Goal: Task Accomplishment & Management: Use online tool/utility

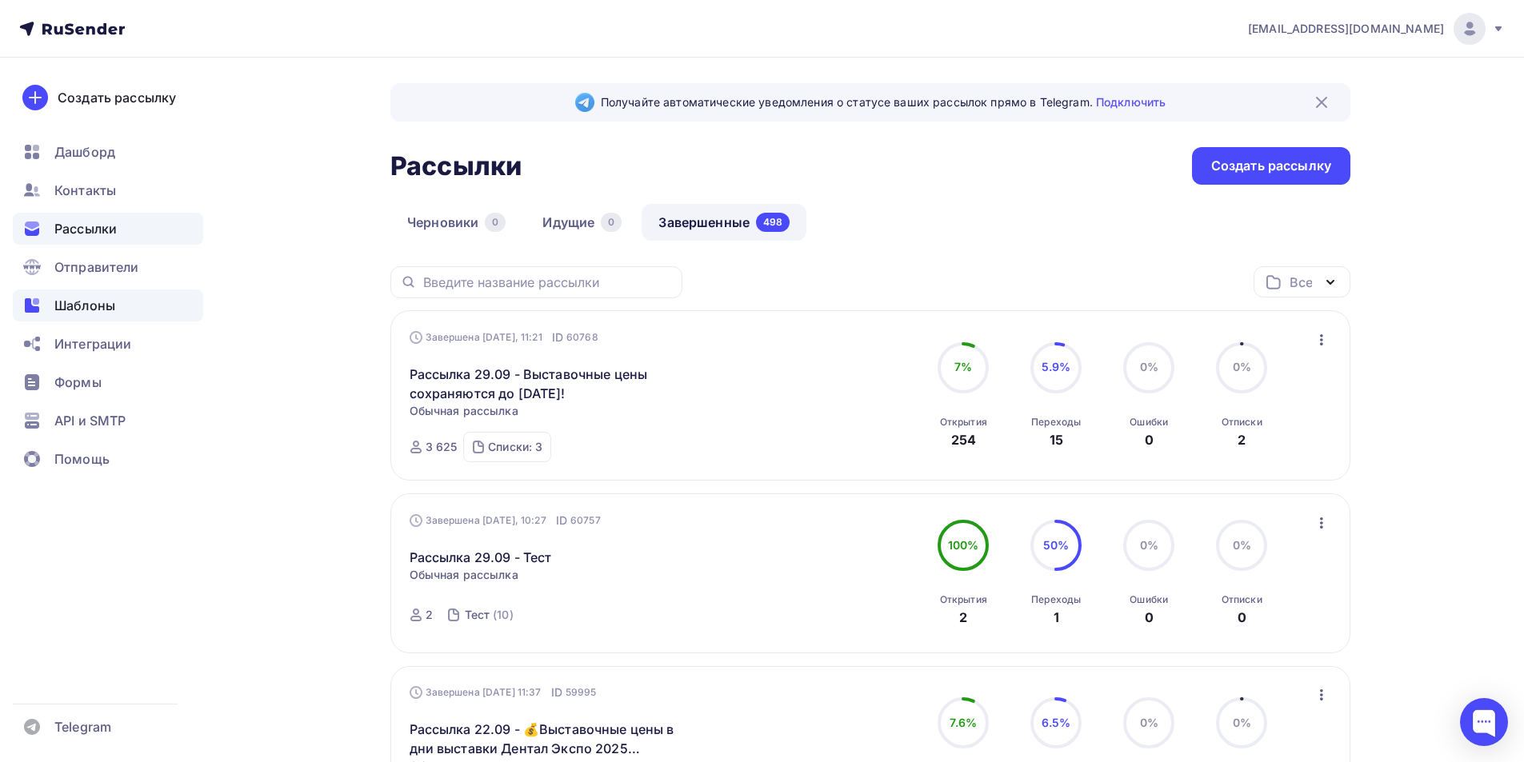
click at [85, 306] on span "Шаблоны" at bounding box center [84, 305] width 61 height 19
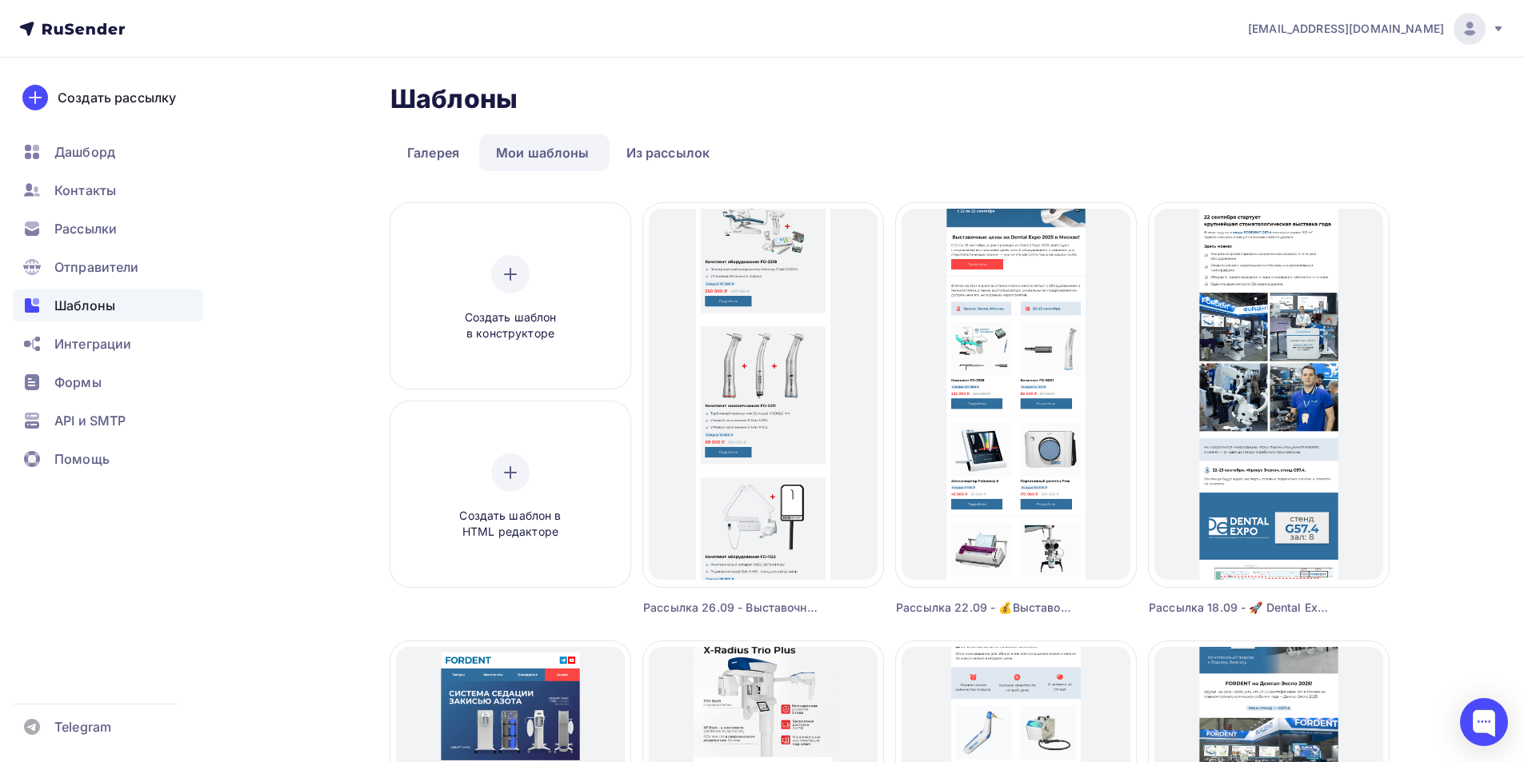
drag, startPoint x: 1483, startPoint y: 26, endPoint x: 1437, endPoint y: 82, distance: 72.2
click at [1481, 26] on div at bounding box center [1469, 29] width 32 height 32
click at [1268, 146] on span "Выйти" at bounding box center [1286, 146] width 42 height 19
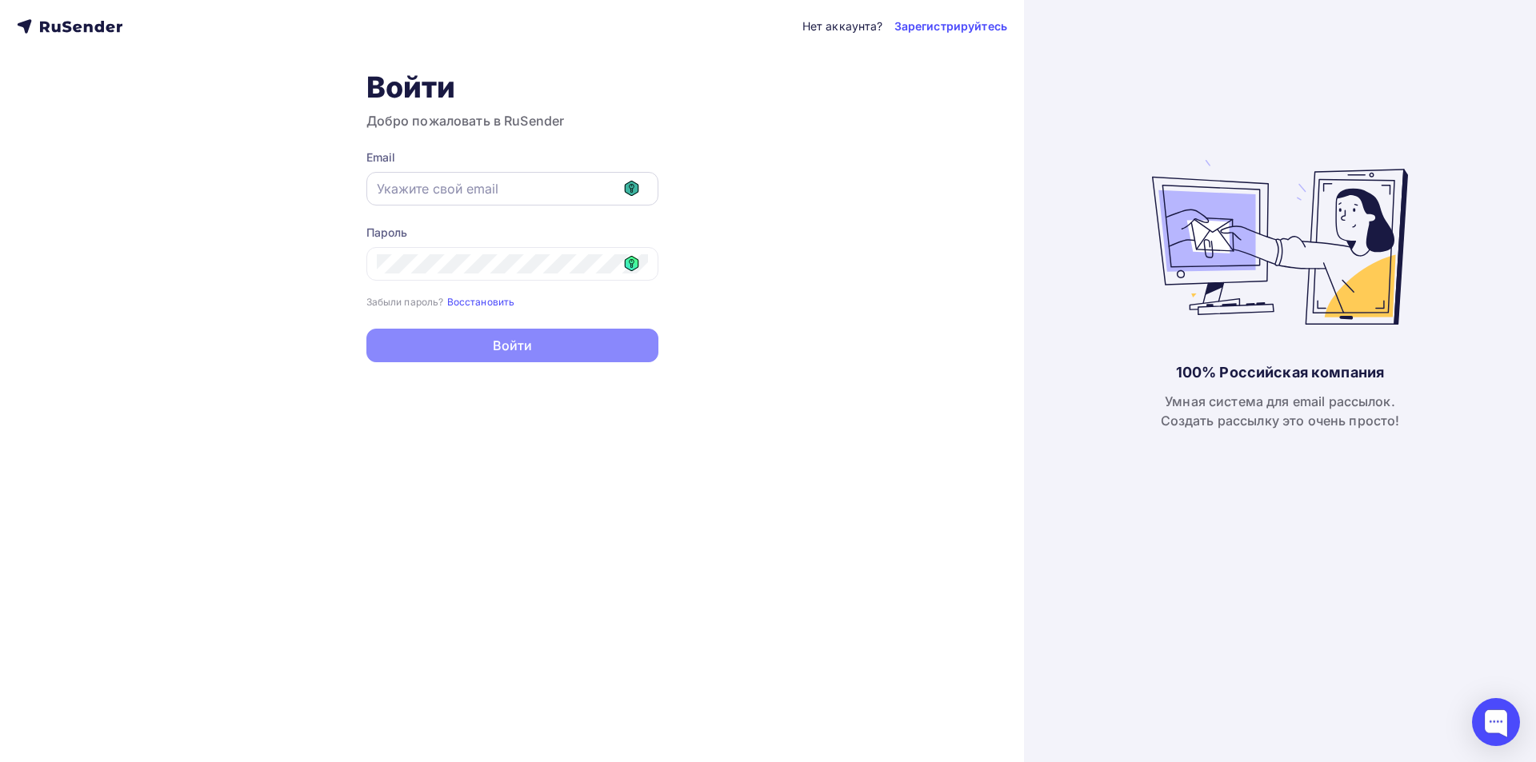
click at [635, 188] on icon at bounding box center [632, 188] width 14 height 15
type input "[EMAIL_ADDRESS][DOMAIN_NAME]"
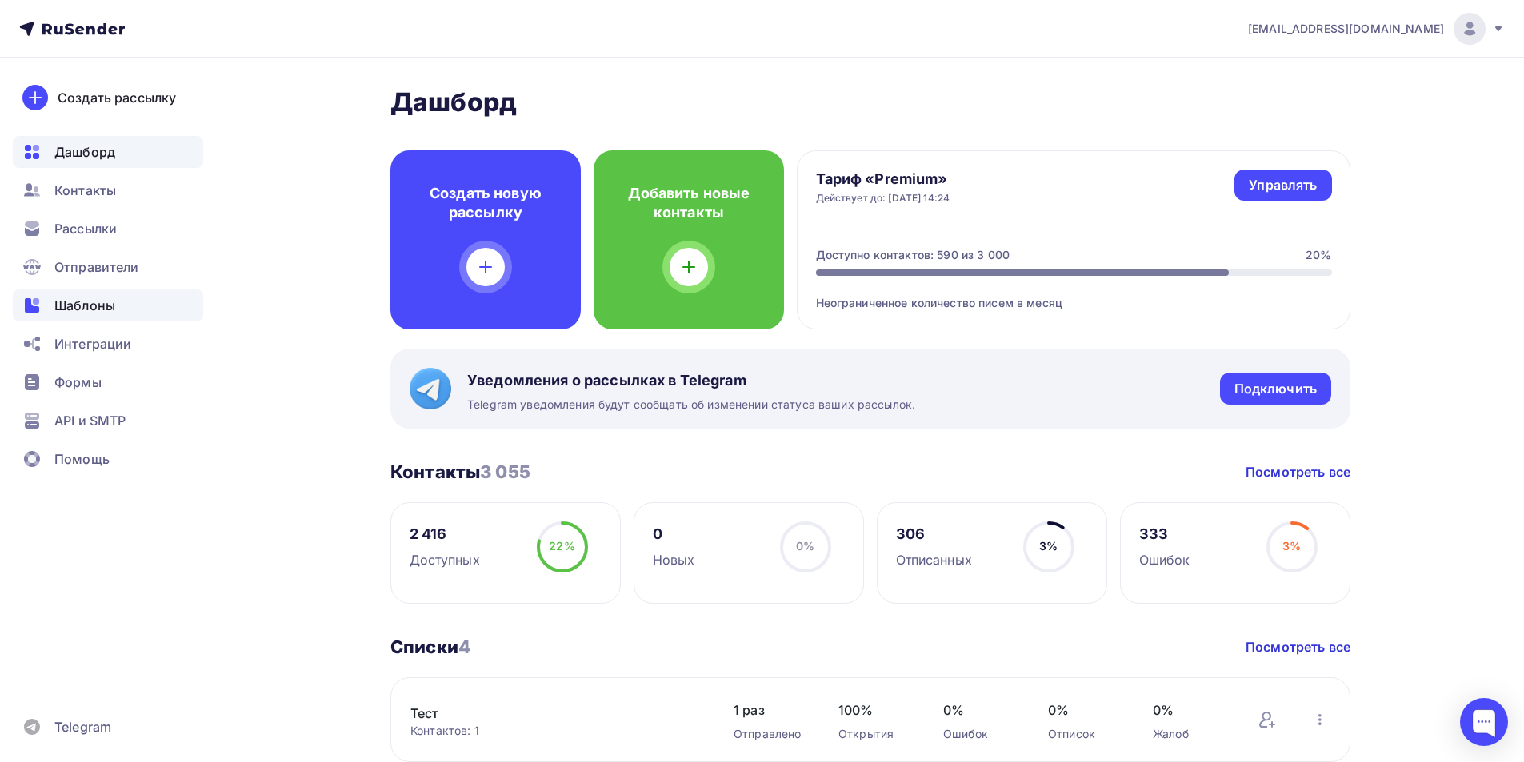
click at [75, 304] on span "Шаблоны" at bounding box center [84, 305] width 61 height 19
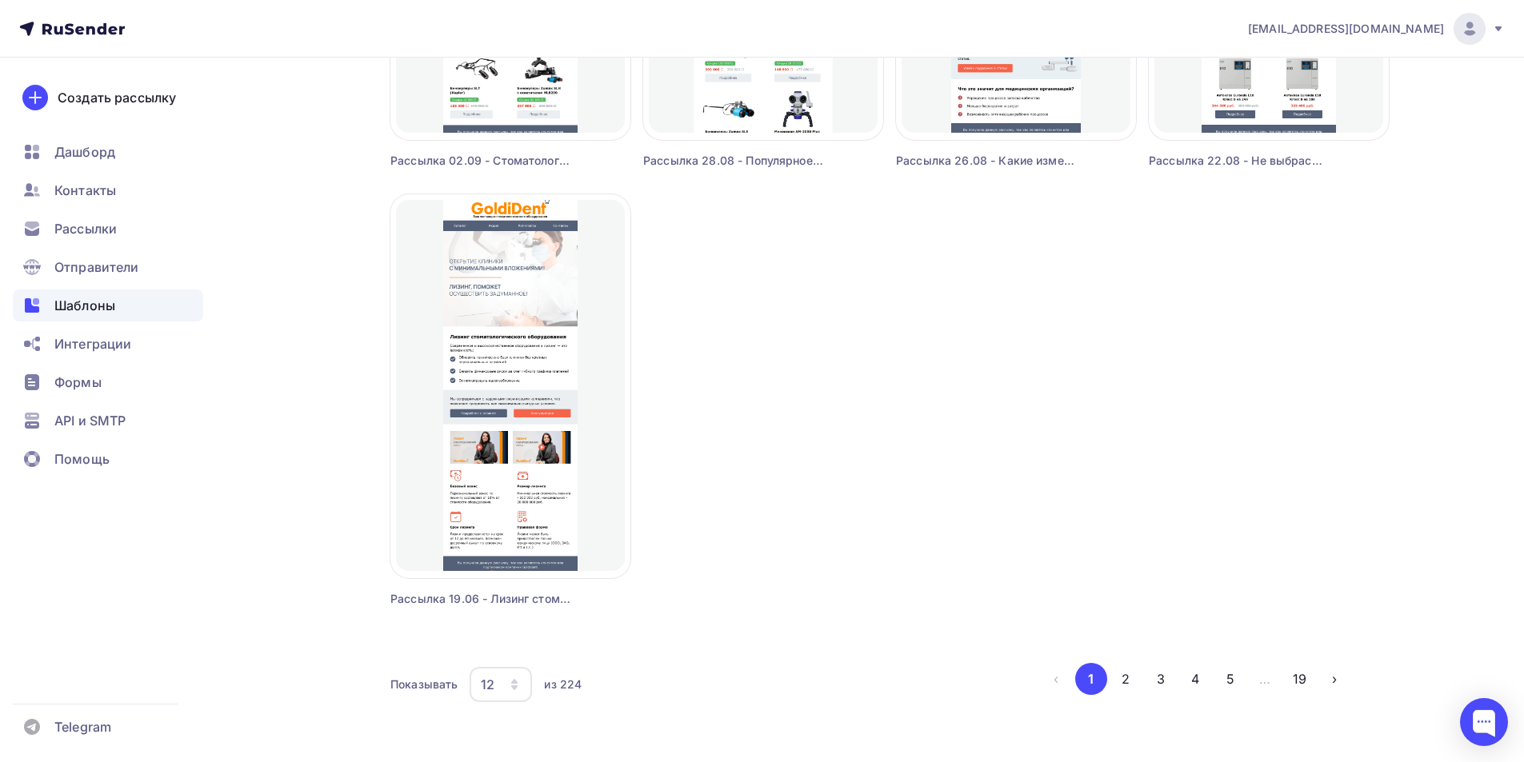
scroll to position [1349, 0]
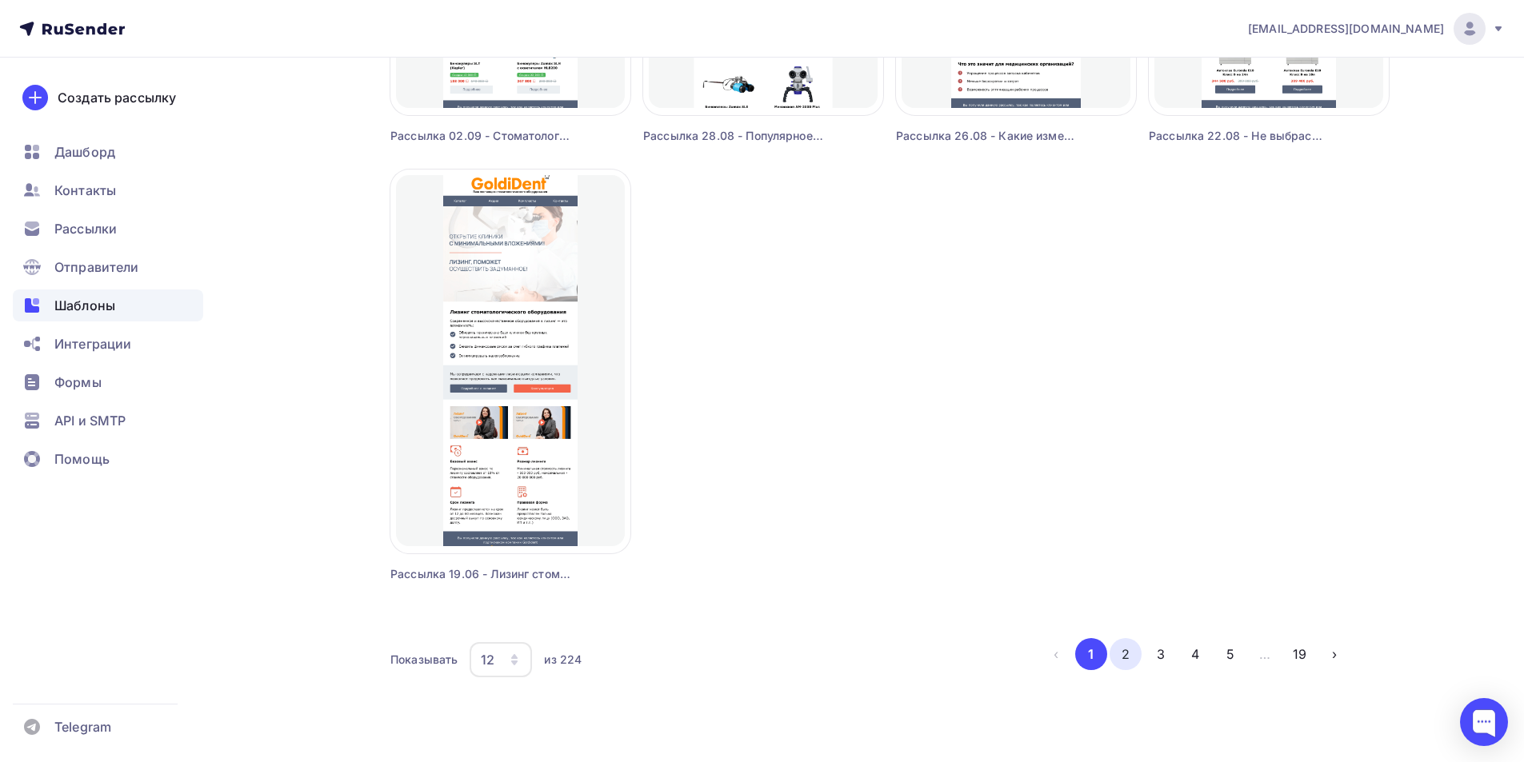
click at [1133, 651] on button "2" at bounding box center [1125, 654] width 32 height 32
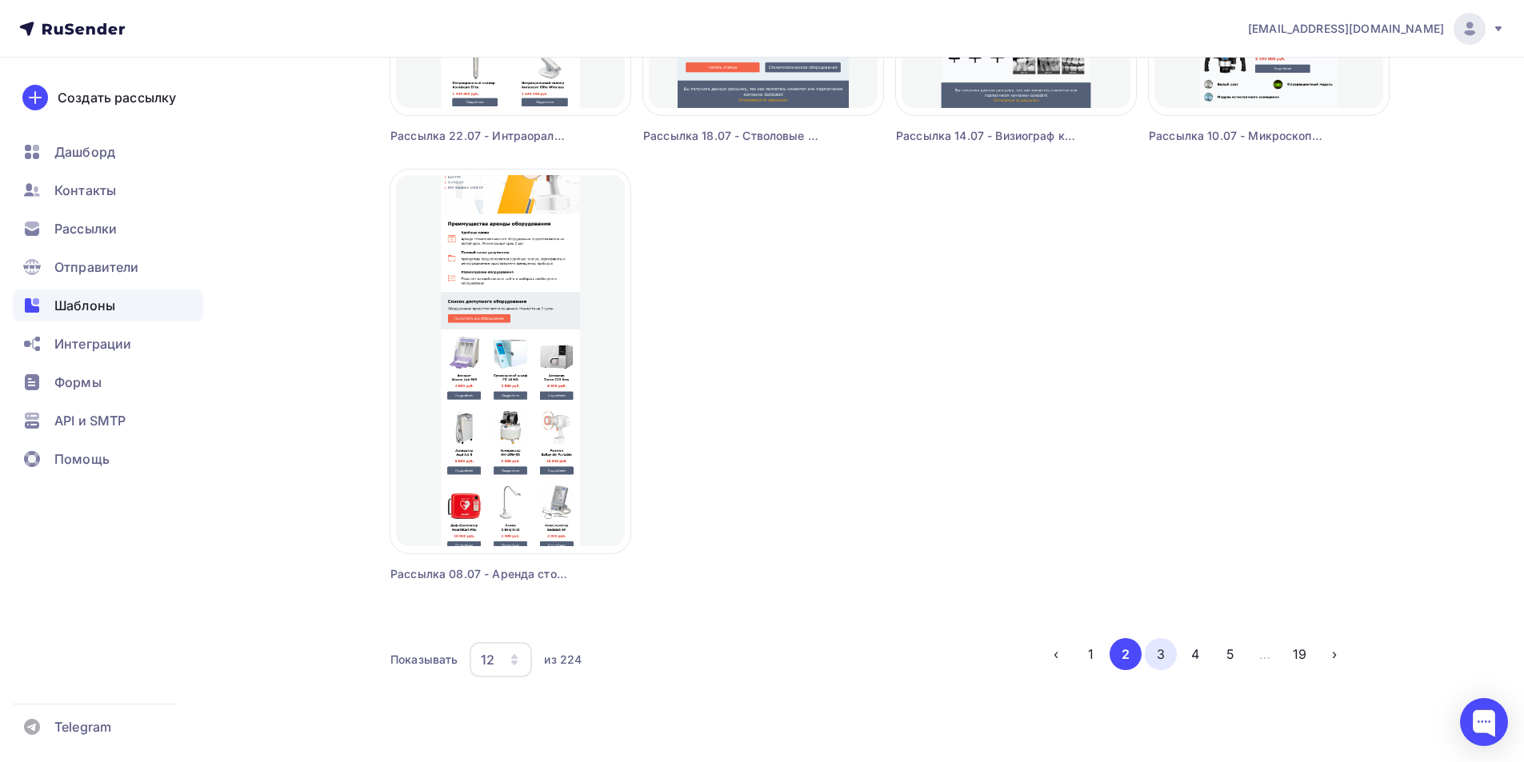
click at [1161, 656] on button "3" at bounding box center [1161, 654] width 32 height 32
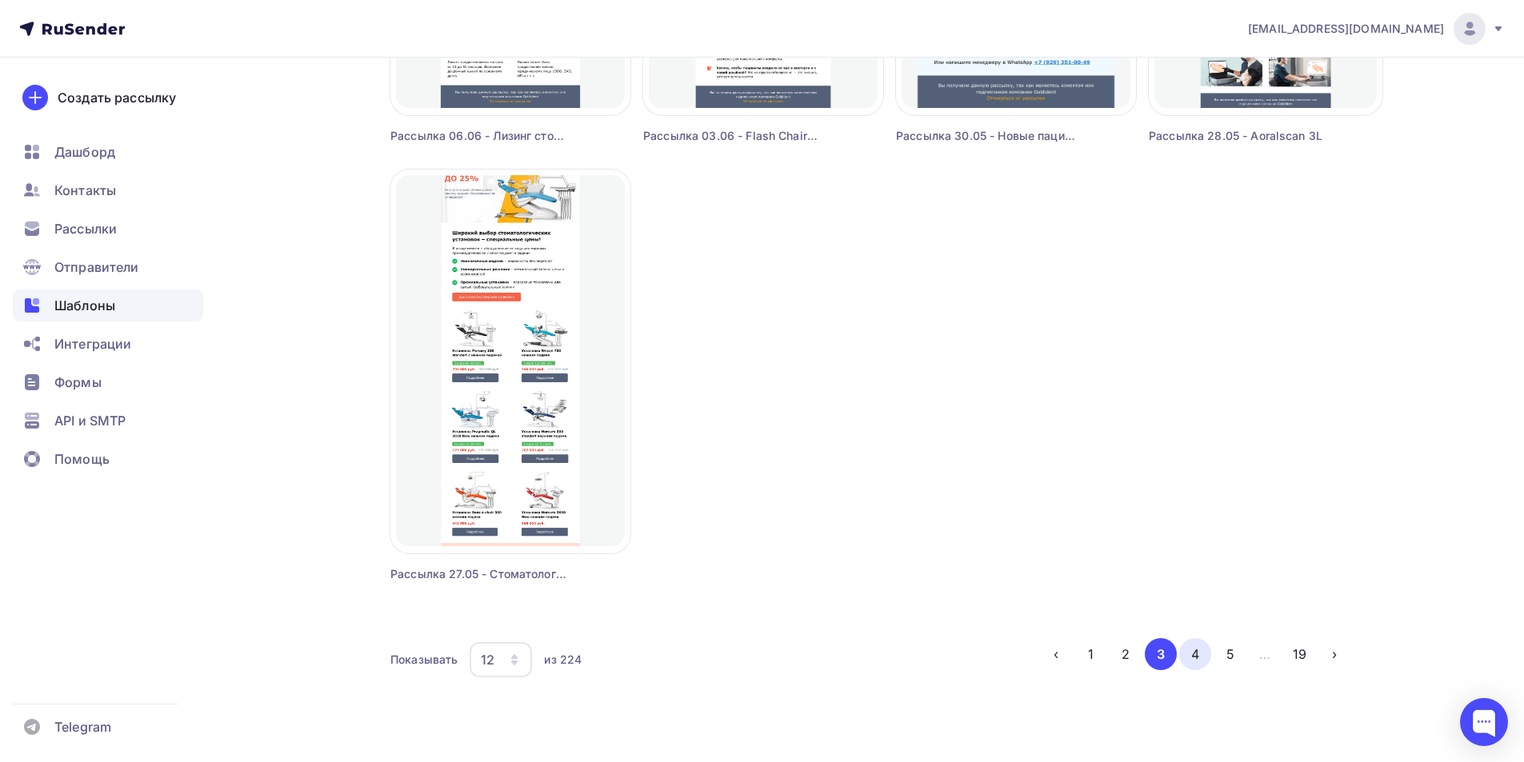
click at [1198, 657] on button "4" at bounding box center [1195, 654] width 32 height 32
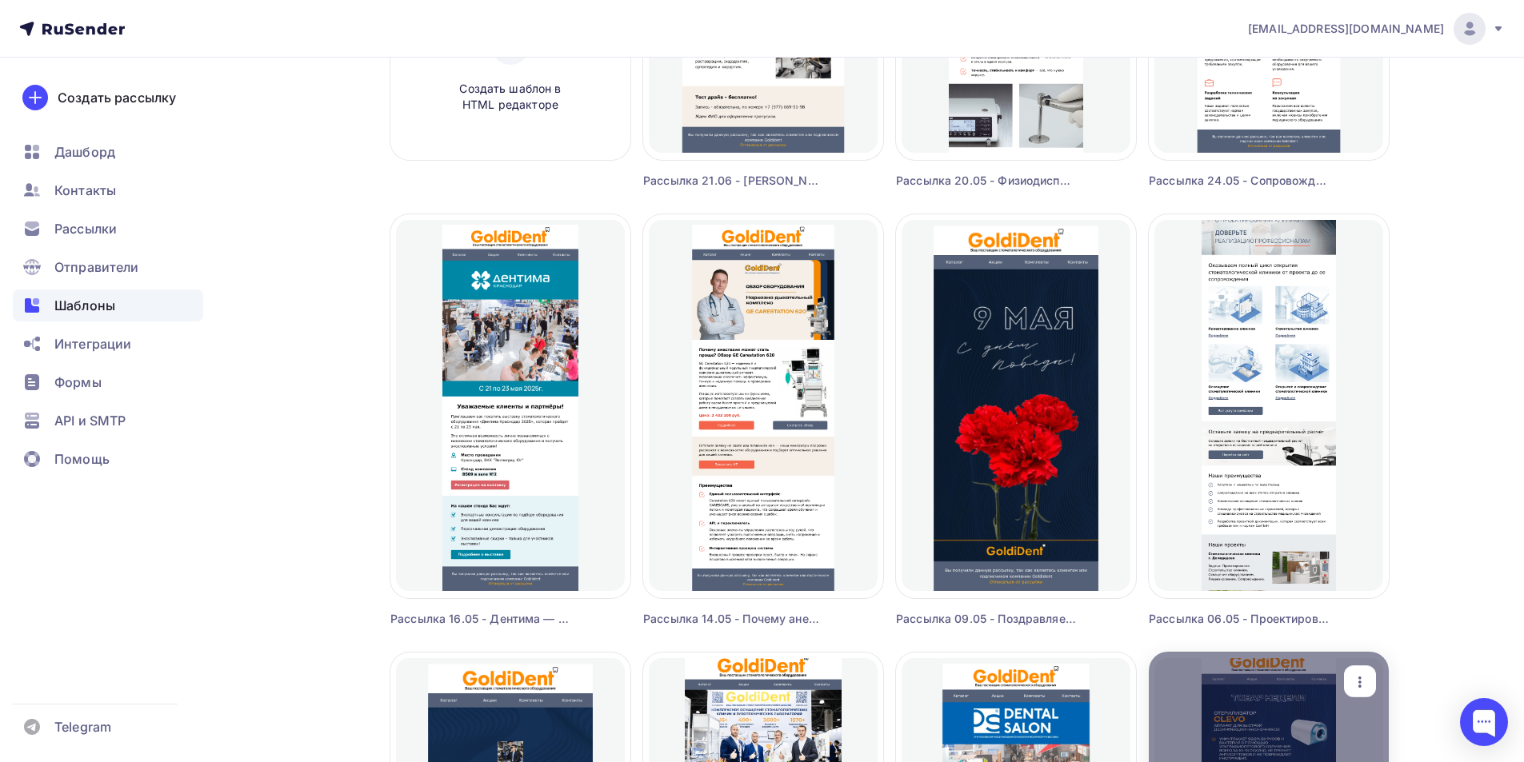
scroll to position [480, 0]
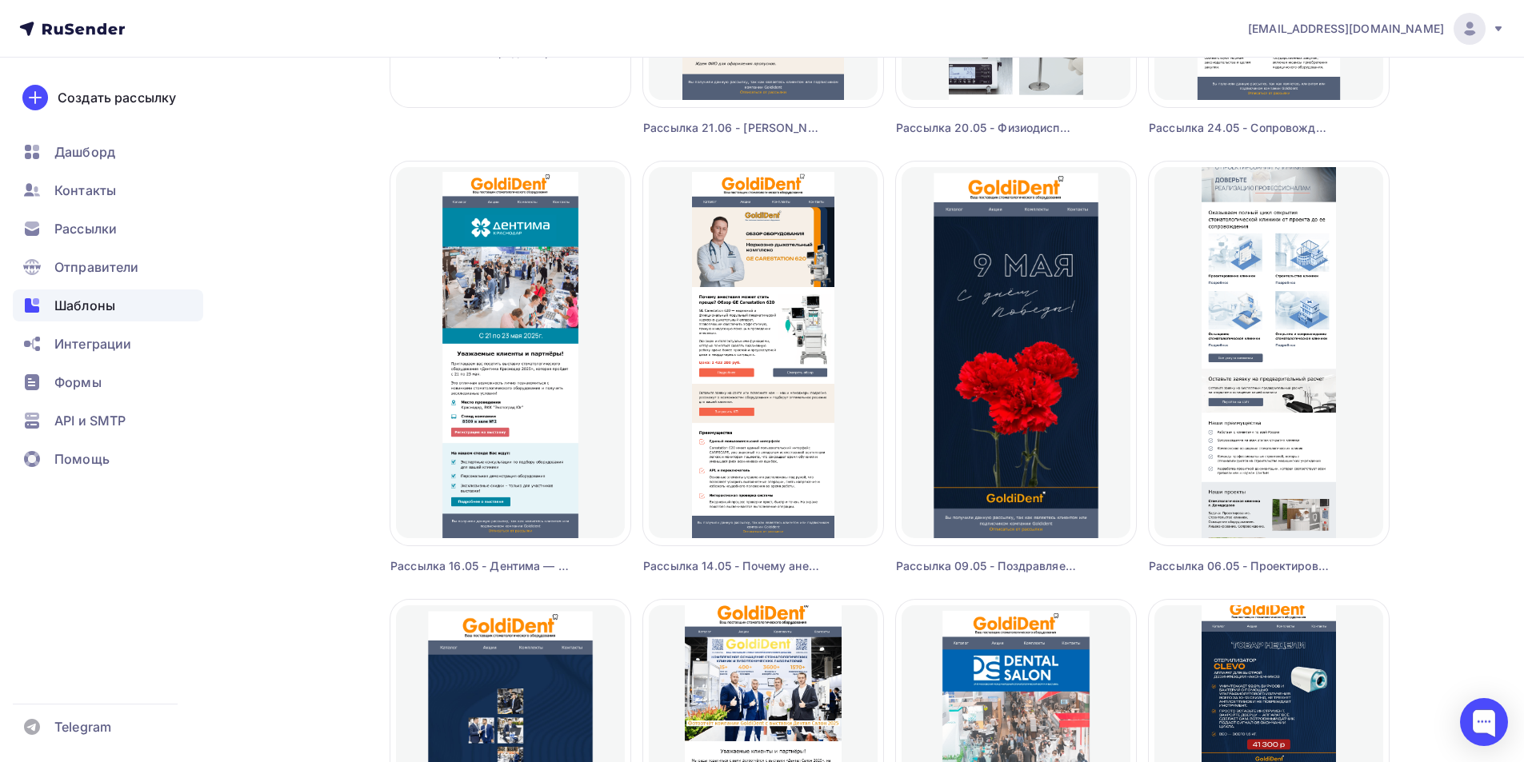
click at [1284, 569] on div "Рассылка 06.05 - Проектирование стомат. клиник." at bounding box center [1239, 566] width 180 height 16
click at [1197, 559] on div "Рассылка 06.05 - Проектирование стомат. клиник." at bounding box center [1239, 566] width 180 height 16
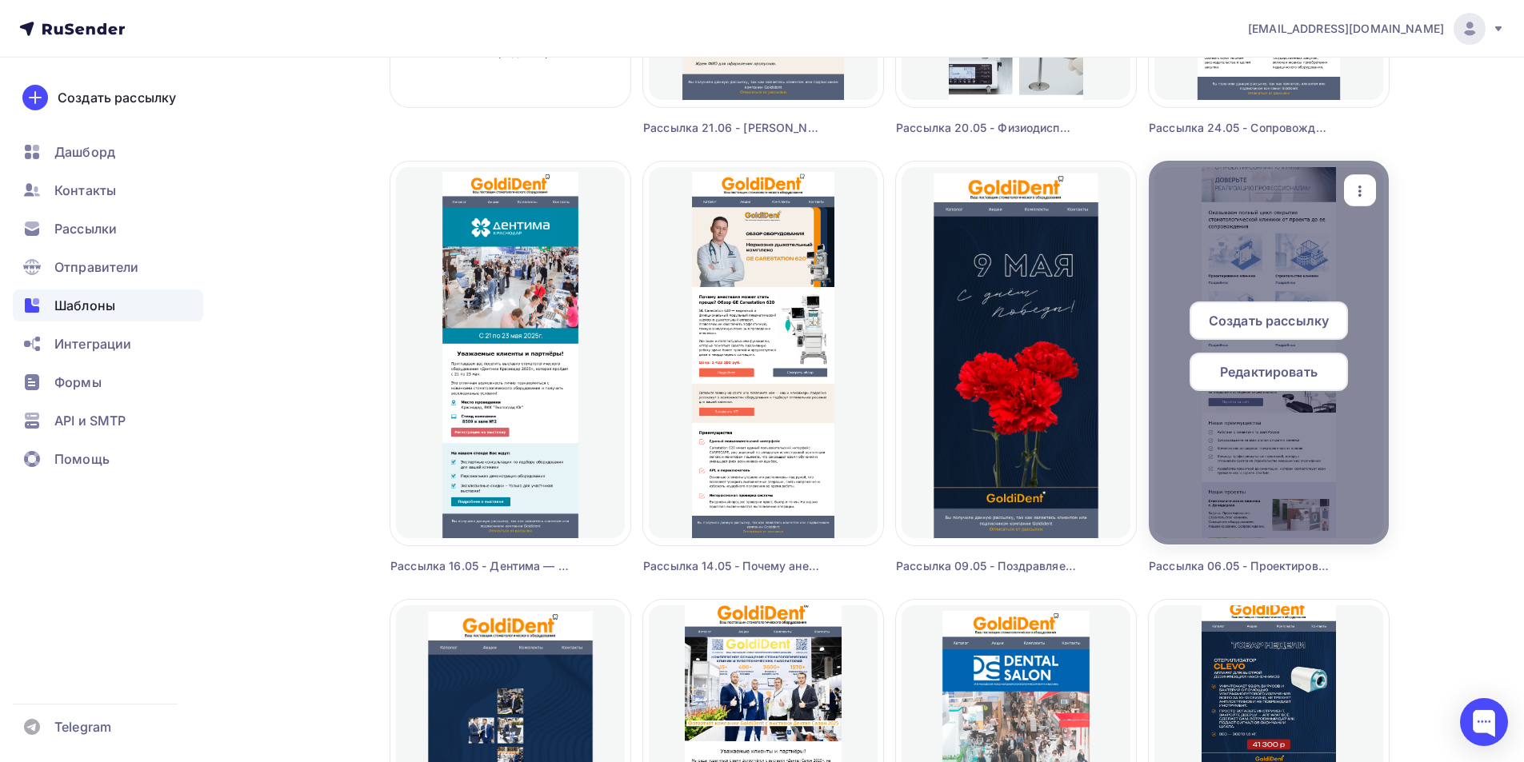
click at [1363, 196] on icon "button" at bounding box center [1359, 191] width 19 height 19
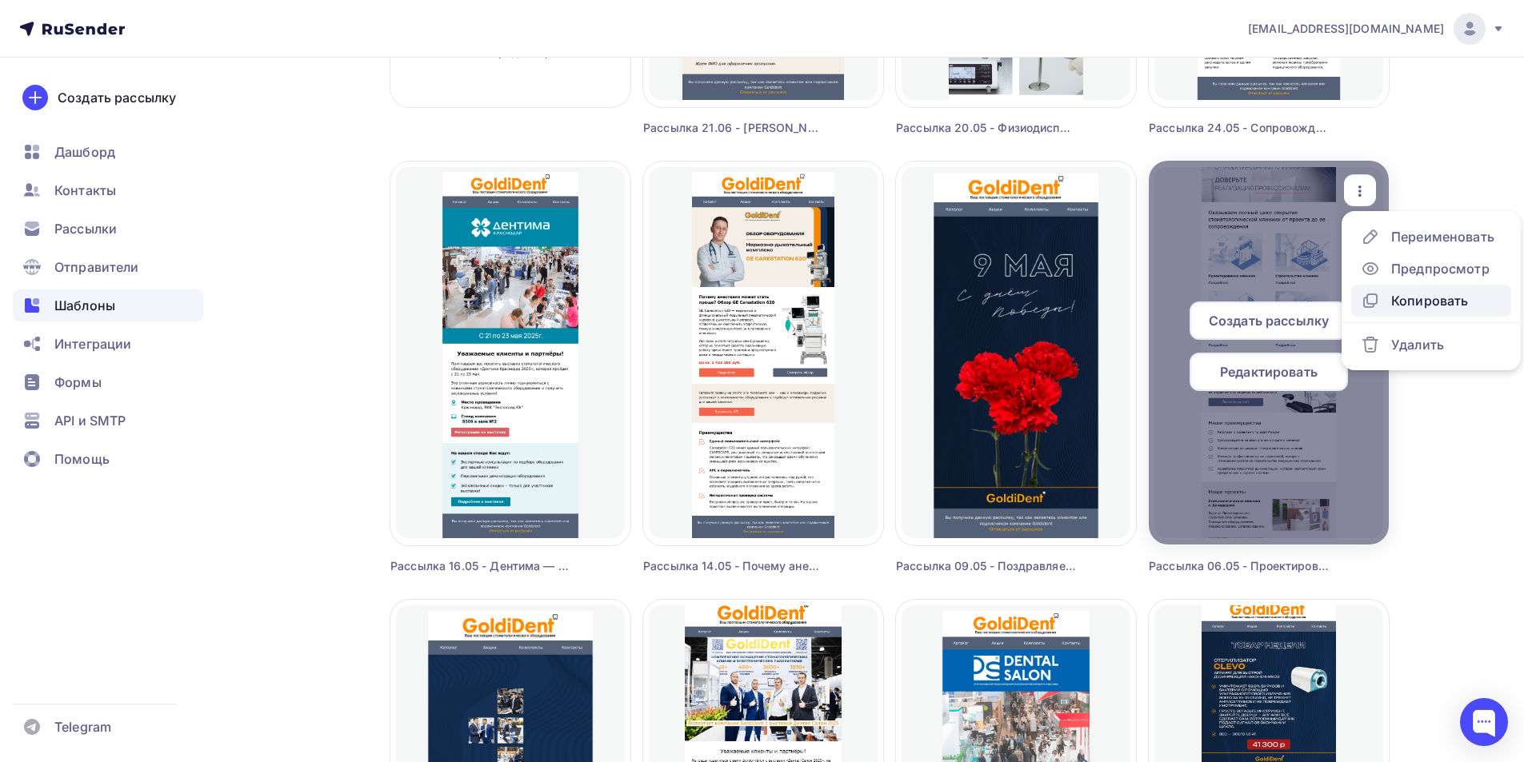
click at [1404, 302] on div "Копировать" at bounding box center [1429, 300] width 77 height 19
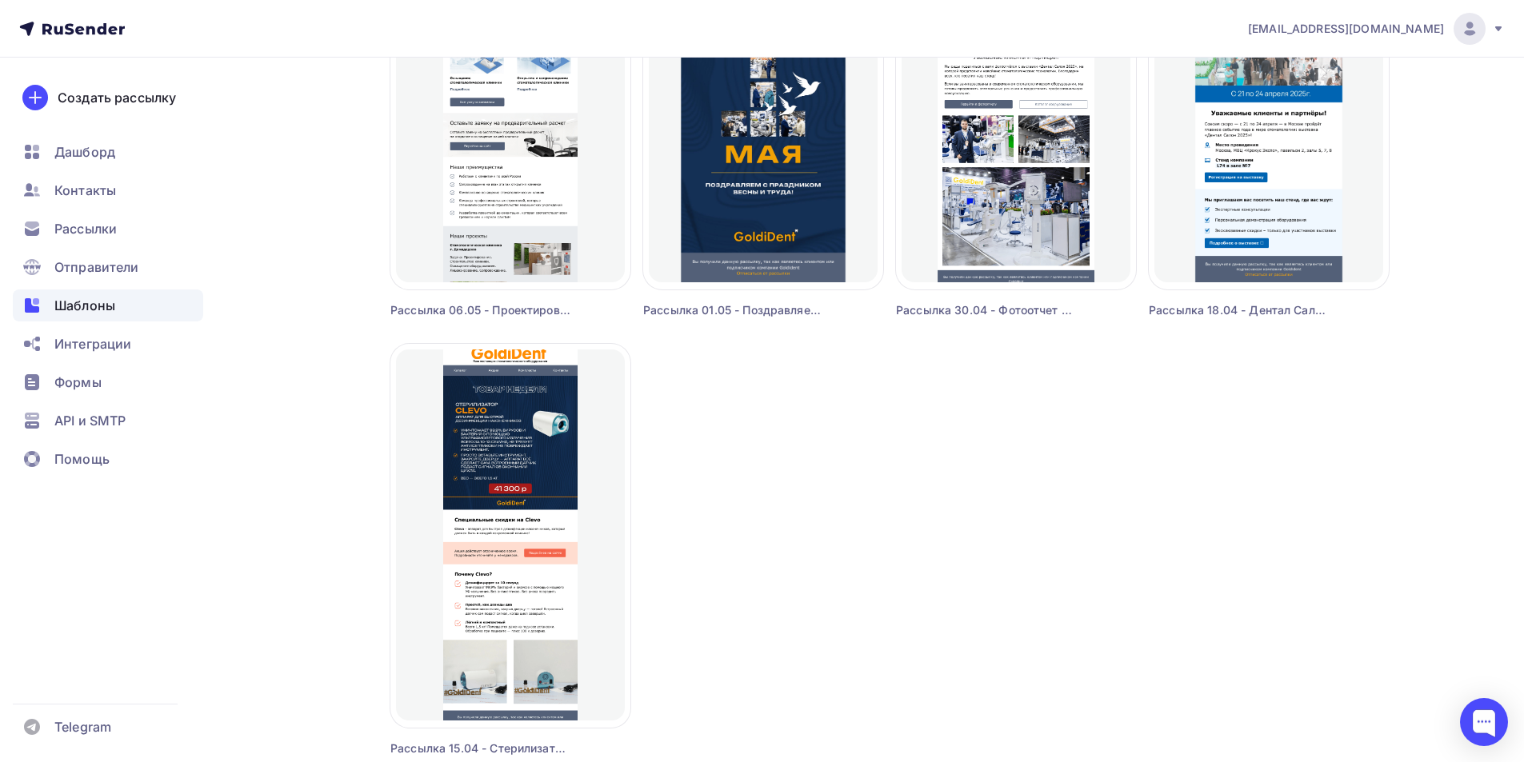
scroll to position [1349, 0]
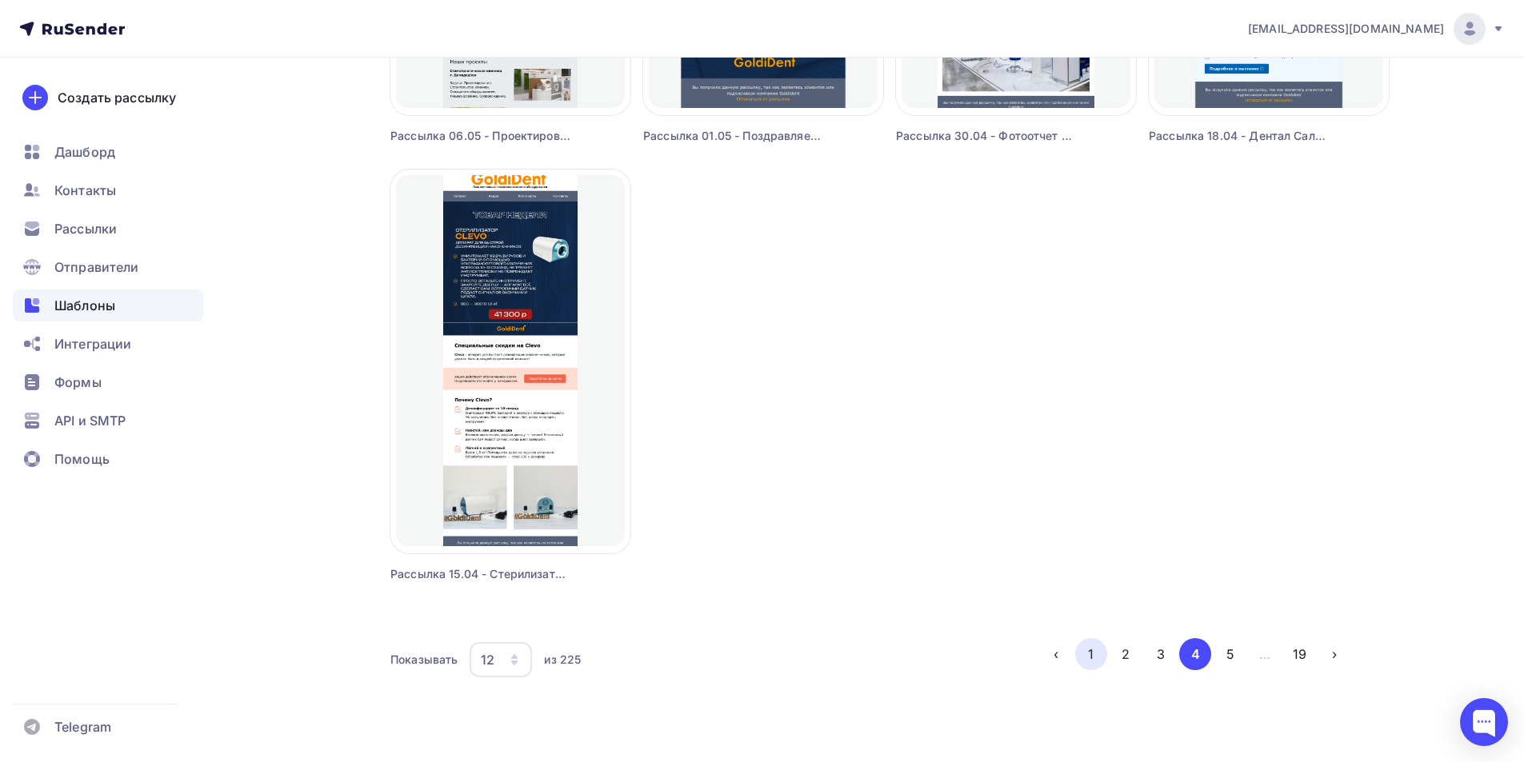
click at [1097, 648] on button "1" at bounding box center [1091, 654] width 32 height 32
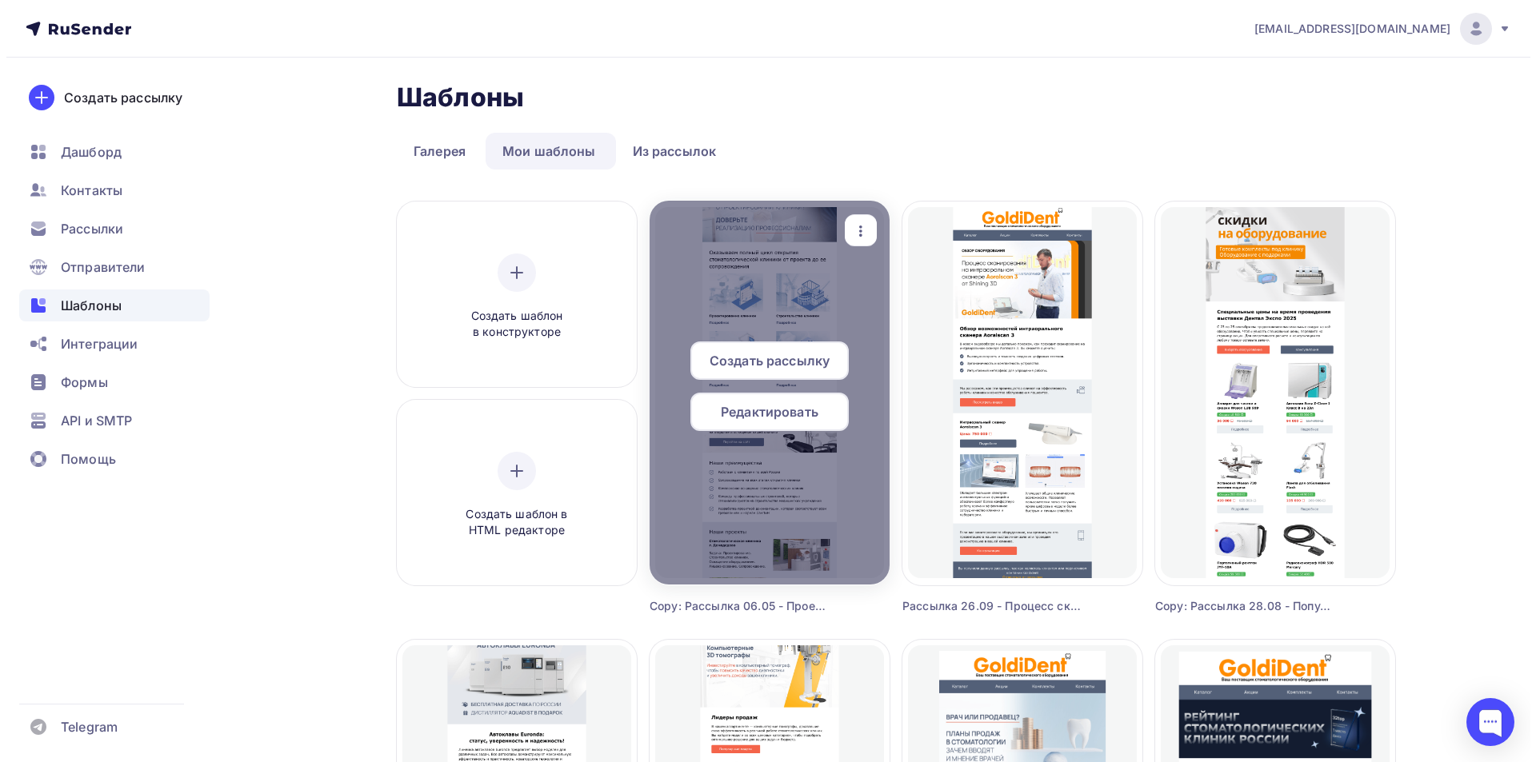
scroll to position [0, 0]
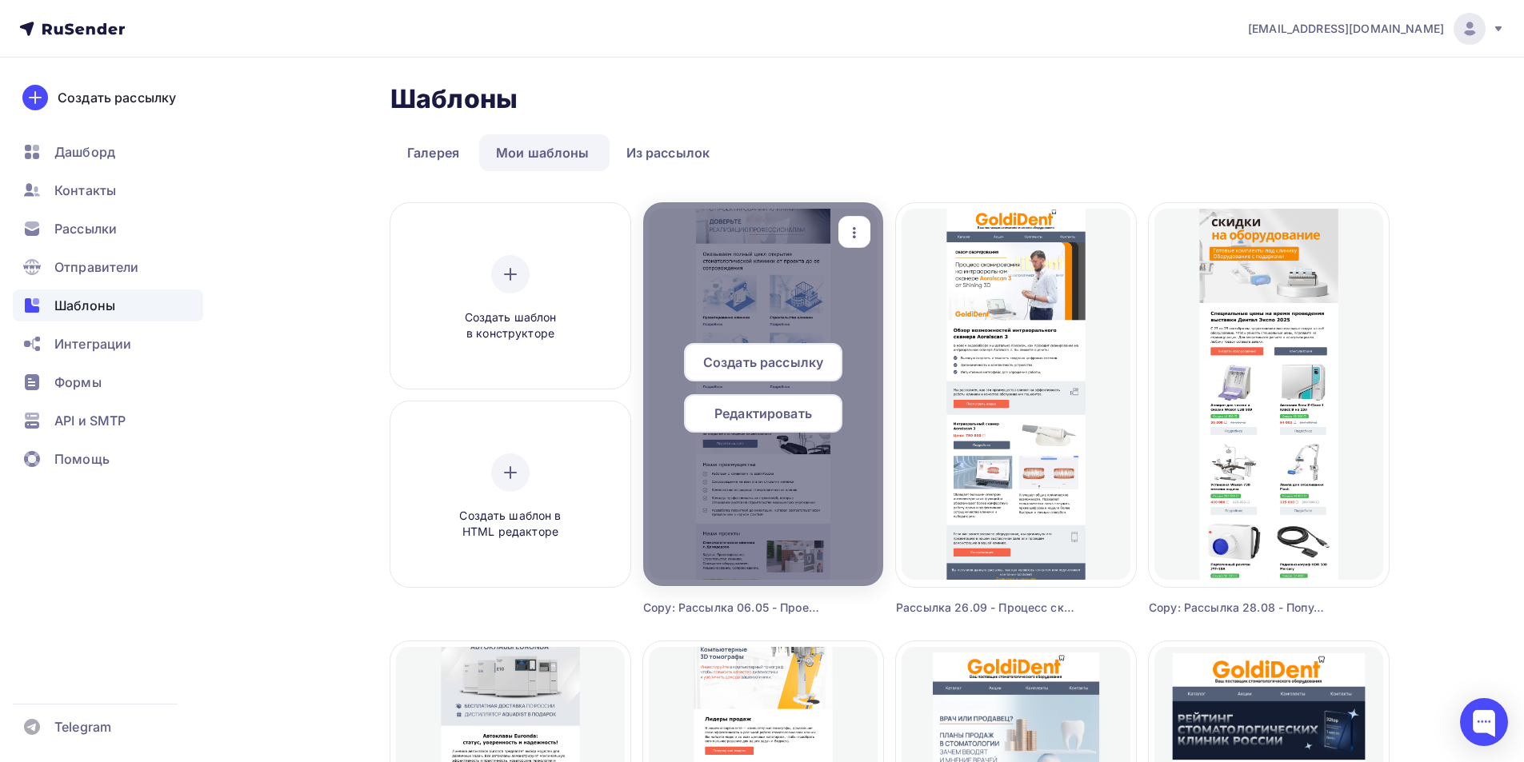
click at [861, 225] on icon "button" at bounding box center [854, 232] width 19 height 19
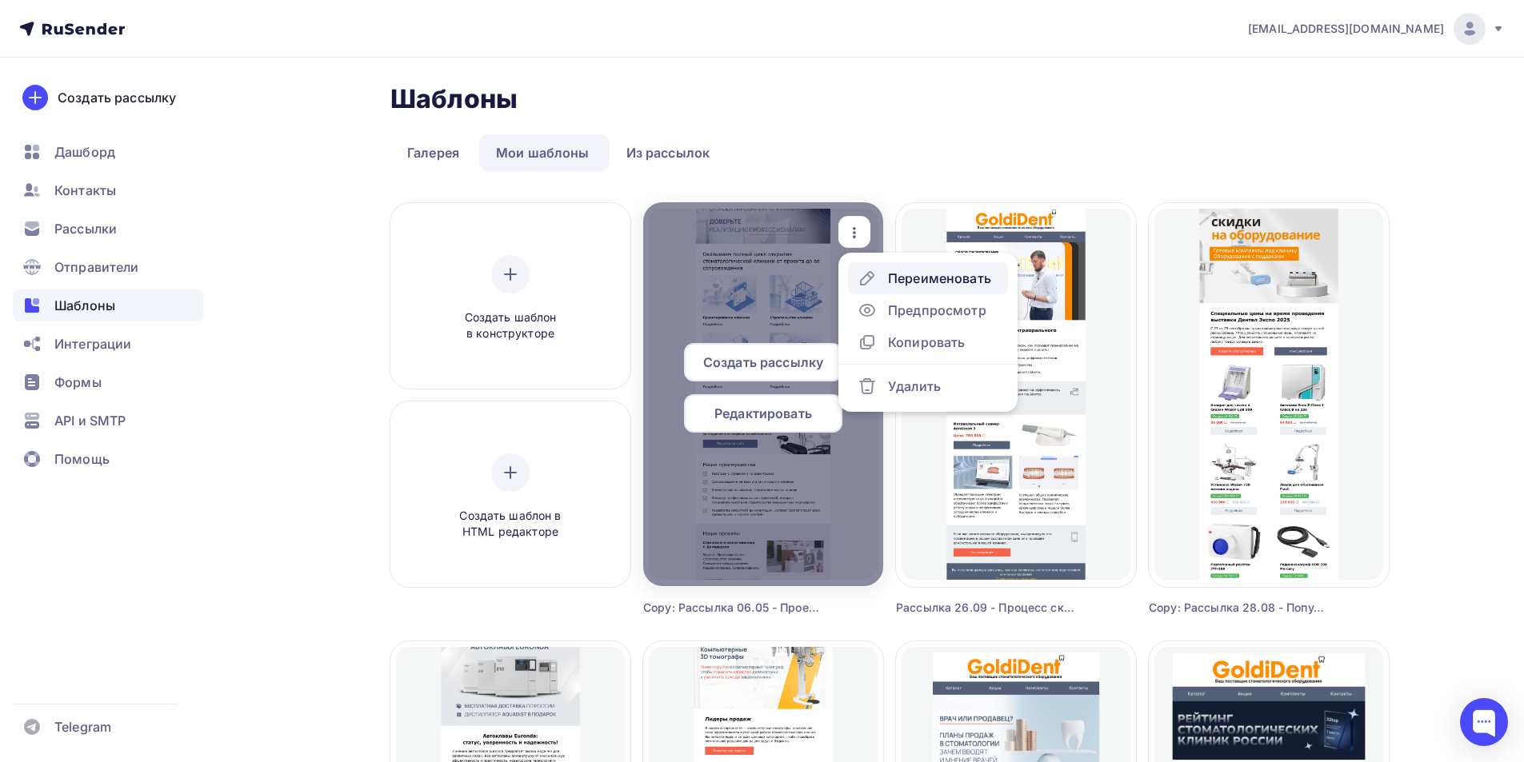
click at [916, 281] on div "Переименовать" at bounding box center [939, 278] width 103 height 19
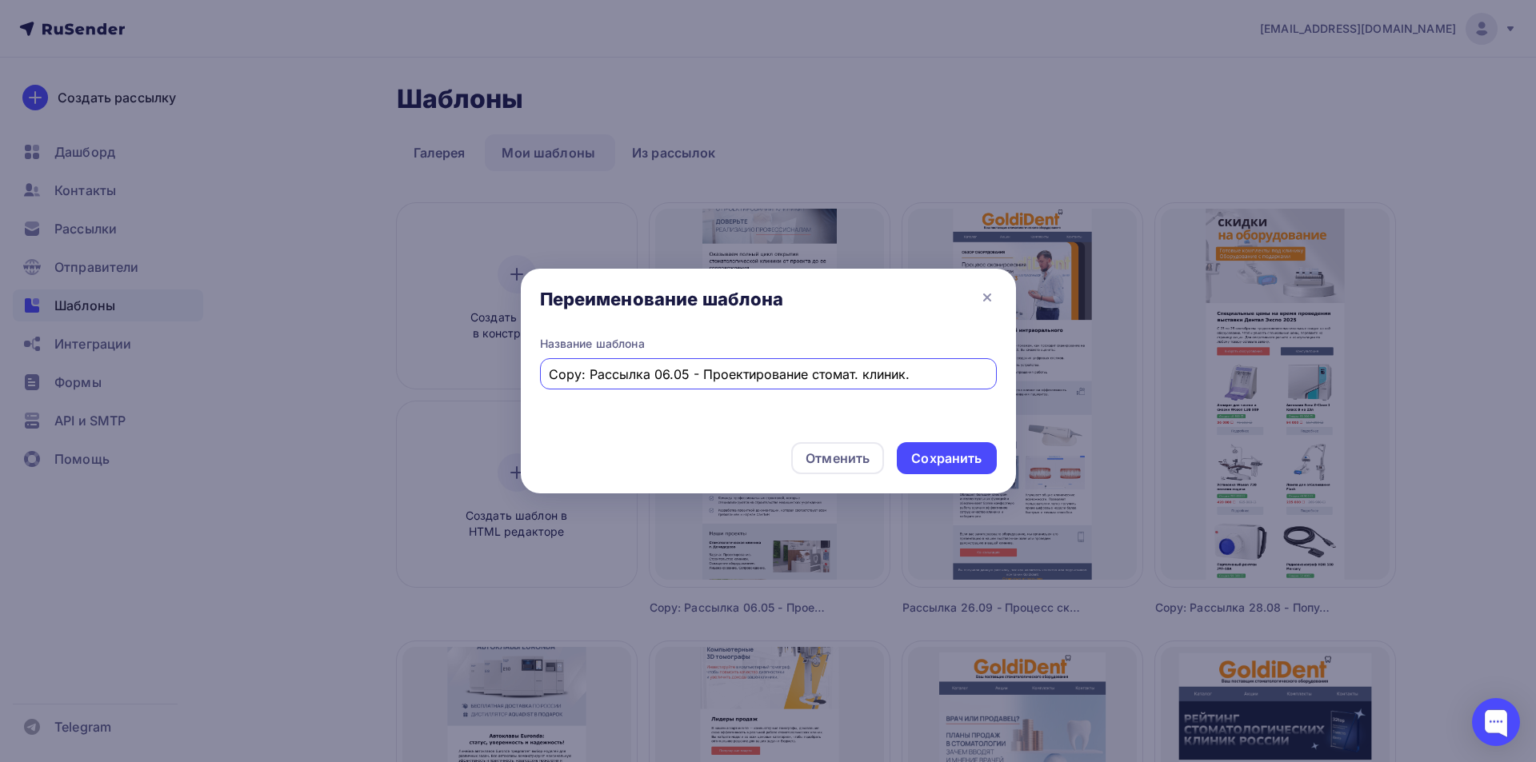
drag, startPoint x: 701, startPoint y: 374, endPoint x: 1078, endPoint y: 393, distance: 378.0
click at [1078, 393] on div "Переименование шаблона Название шаблона Copy: Рассылка 06.05 - Проектирование с…" at bounding box center [768, 381] width 1536 height 762
paste input "ологической клиники"
drag, startPoint x: 589, startPoint y: 375, endPoint x: 468, endPoint y: 362, distance: 121.5
click at [461, 386] on div "Переименование шаблона Название шаблона Copy: Рассылка 06.05 - Проектирование с…" at bounding box center [768, 381] width 1536 height 762
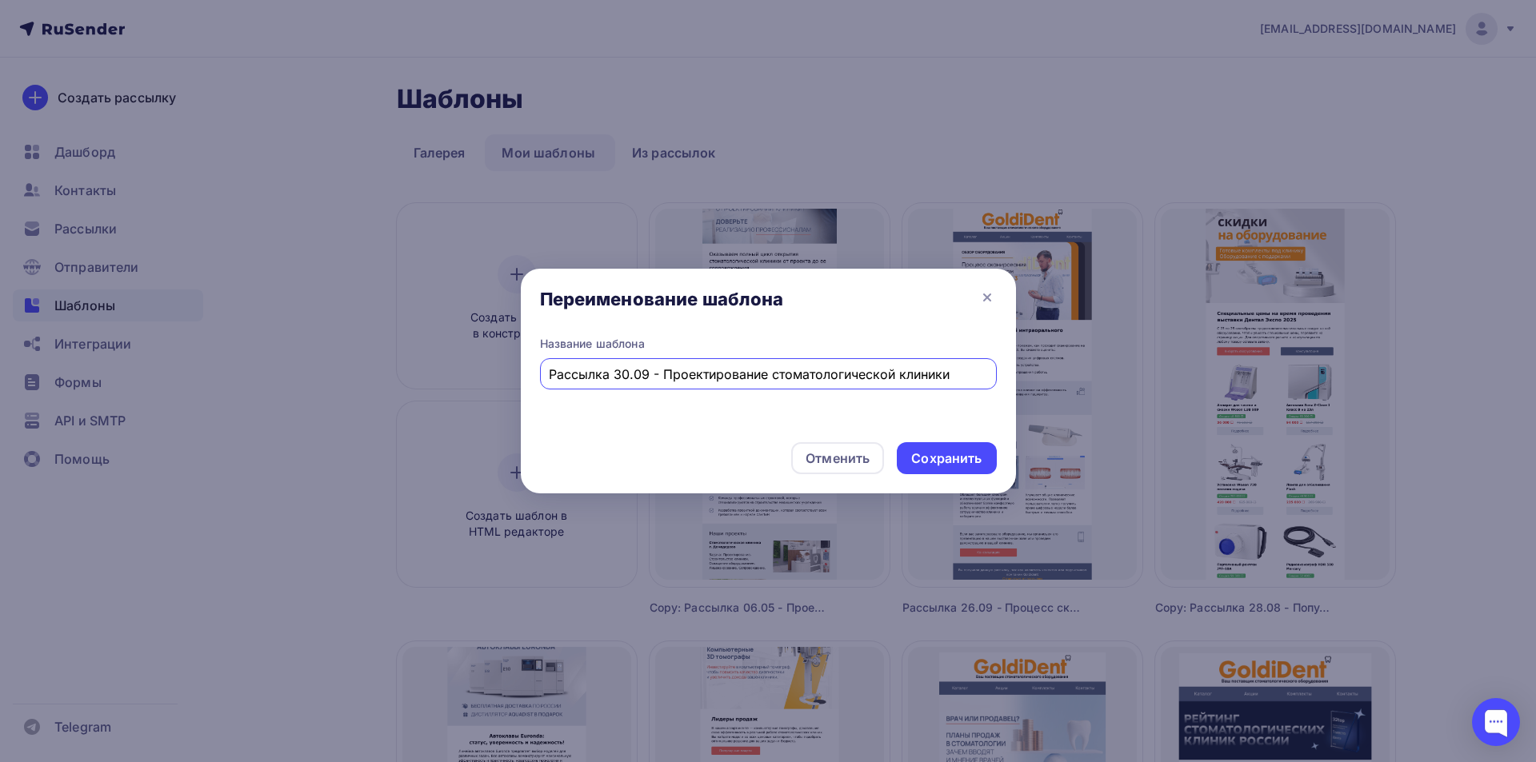
type input "Рассылка 30.09 - Проектирование стоматологической клиники"
click at [922, 454] on div "Сохранить" at bounding box center [946, 459] width 70 height 18
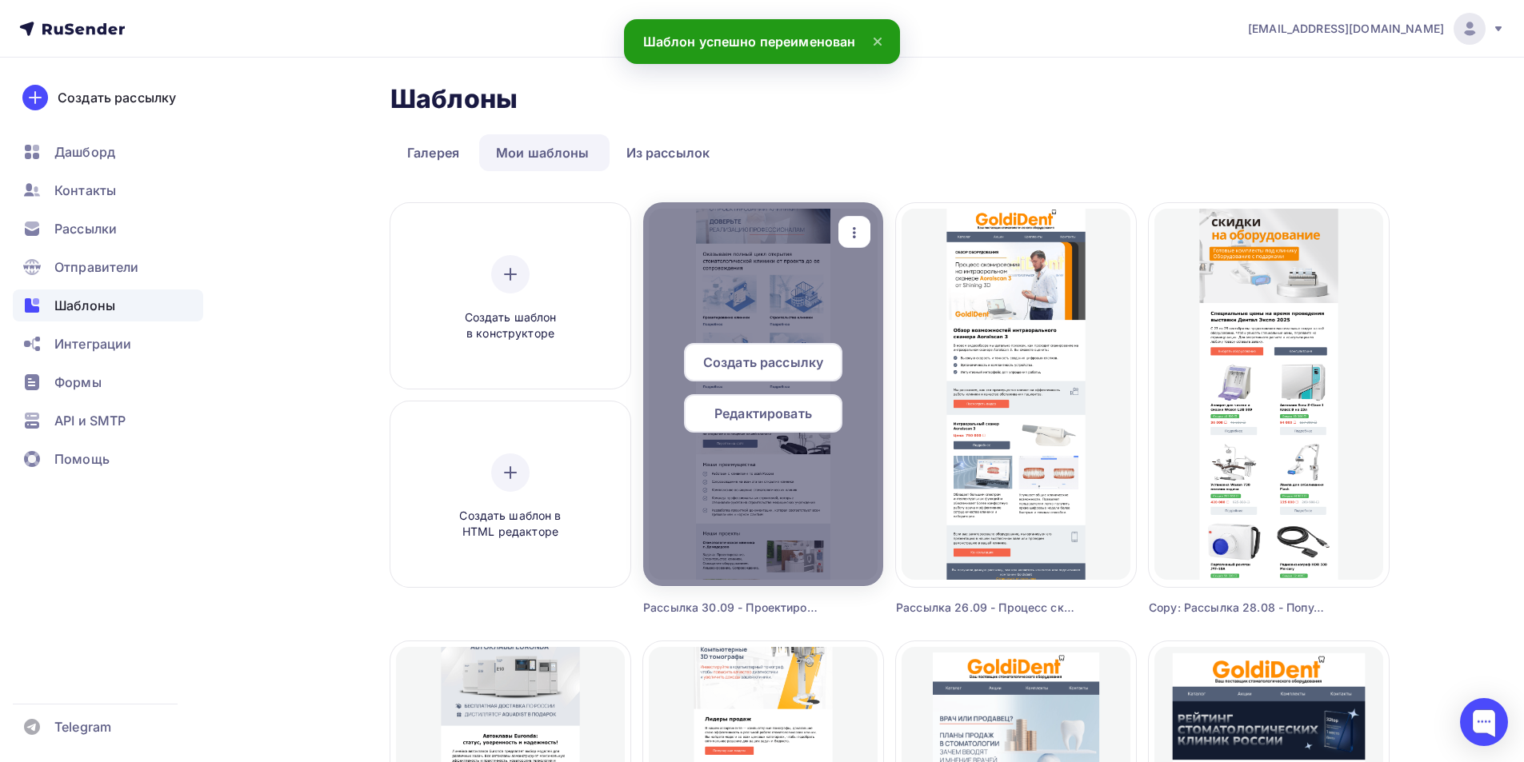
click at [703, 404] on div "Редактировать" at bounding box center [763, 413] width 158 height 38
